Goal: Task Accomplishment & Management: Manage account settings

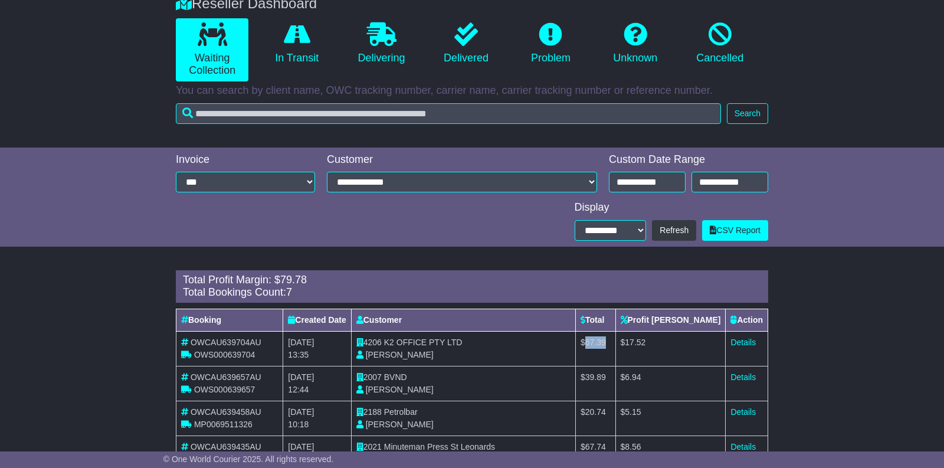
drag, startPoint x: 625, startPoint y: 342, endPoint x: 650, endPoint y: 340, distance: 25.4
click at [615, 340] on td "$ 67.39" at bounding box center [595, 348] width 40 height 35
copy span "67.39"
drag, startPoint x: 665, startPoint y: 342, endPoint x: 699, endPoint y: 339, distance: 34.3
click at [699, 339] on td "$ 17.52" at bounding box center [670, 348] width 110 height 35
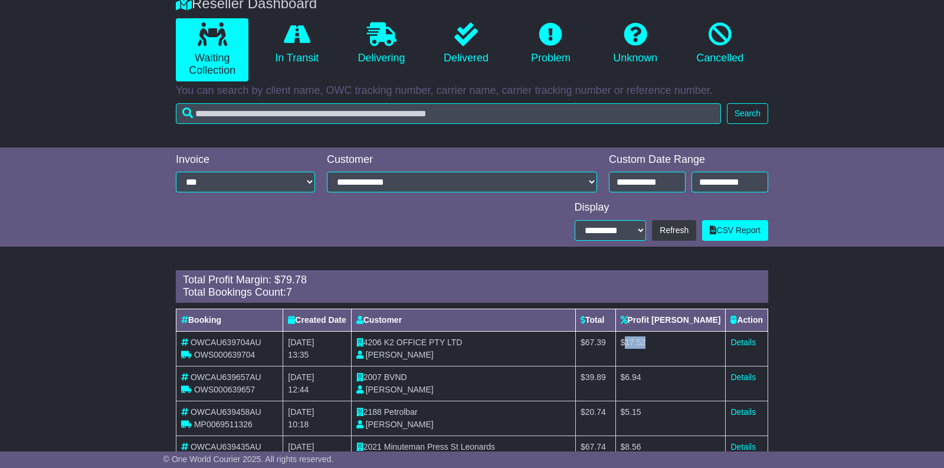
copy span "17.52"
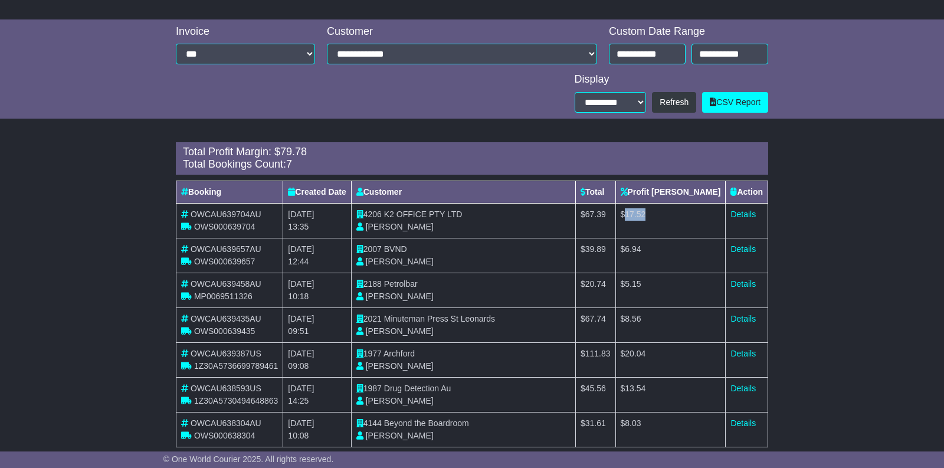
scroll to position [368, 0]
